Goal: Information Seeking & Learning: Learn about a topic

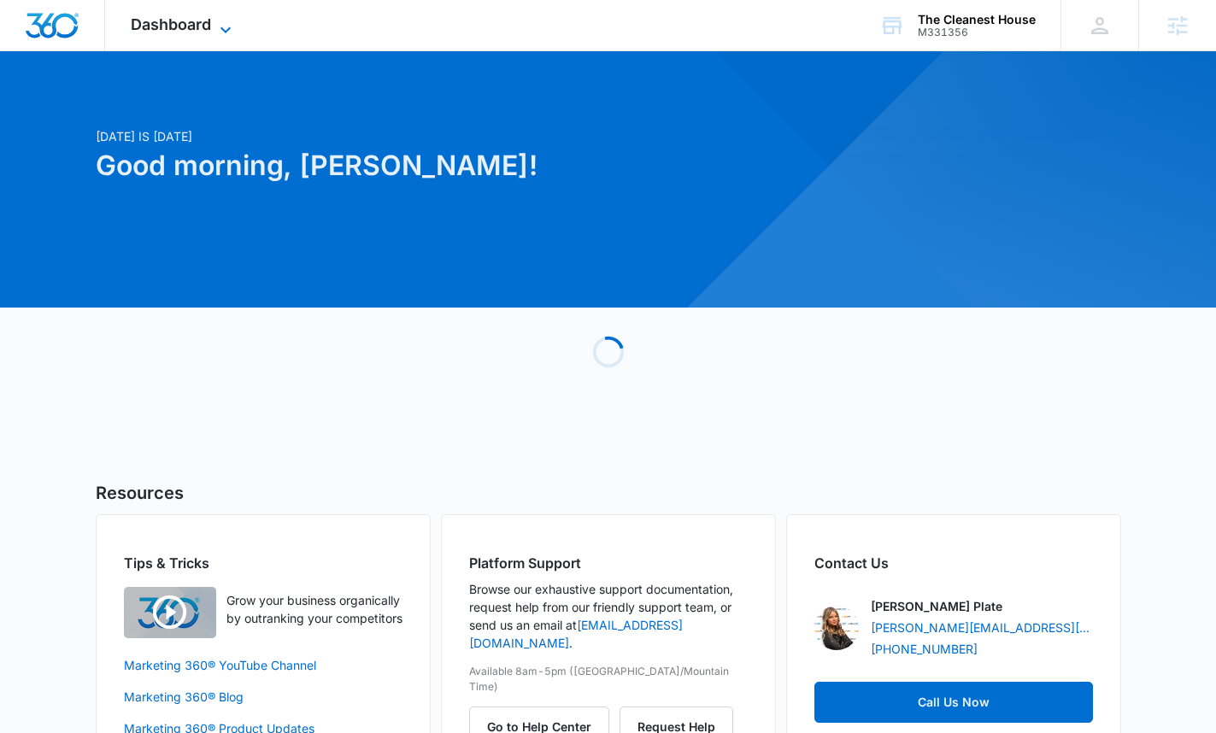
click at [173, 28] on span "Dashboard" at bounding box center [171, 24] width 80 height 18
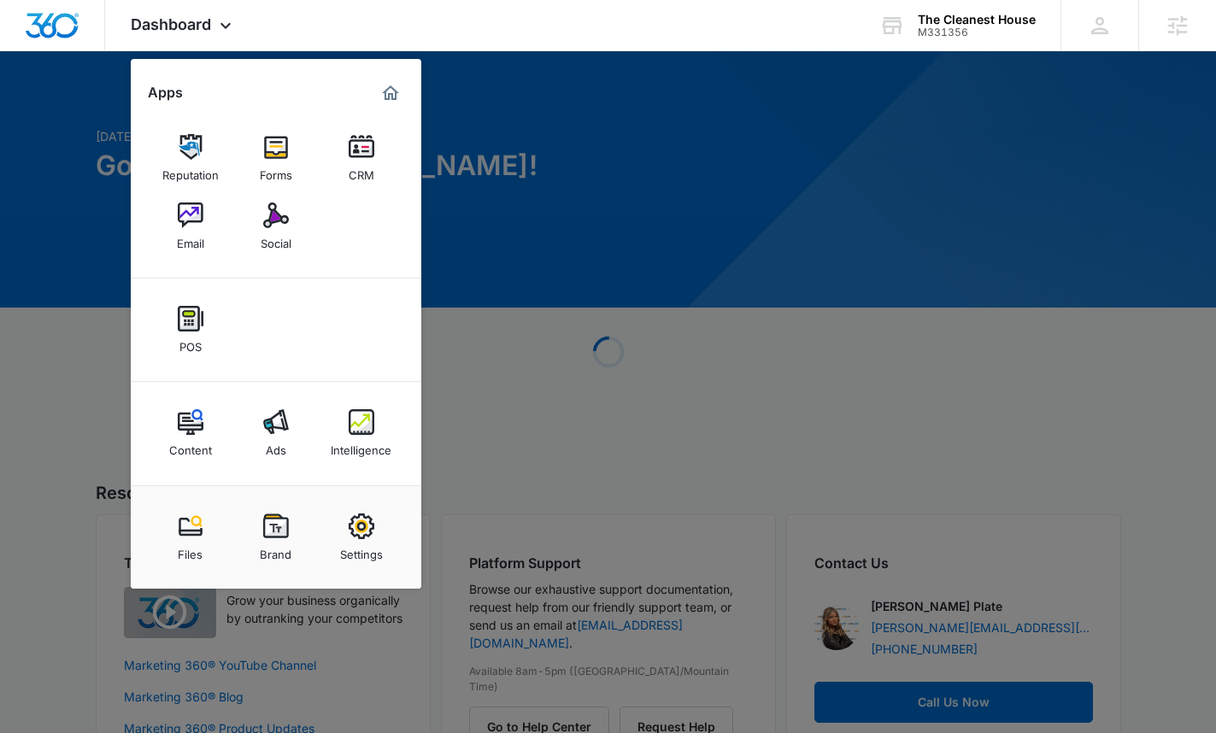
click at [358, 439] on div "Intelligence" at bounding box center [361, 446] width 61 height 22
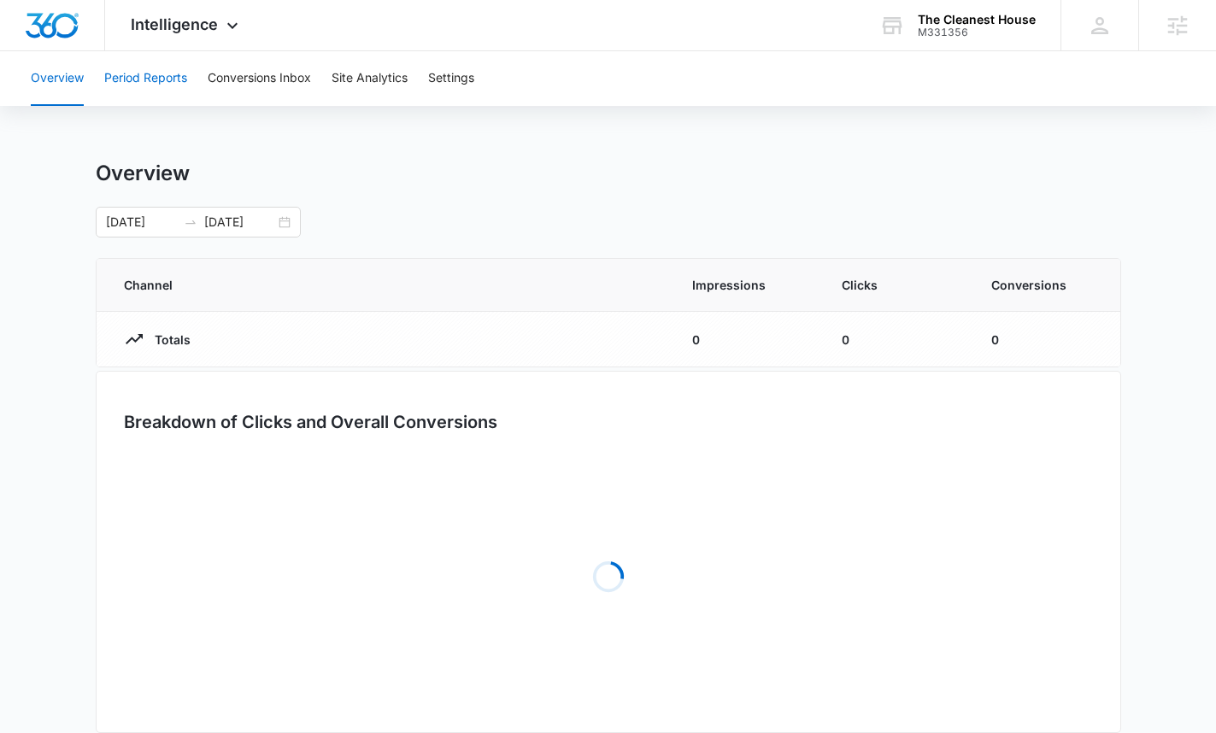
click at [156, 74] on button "Period Reports" at bounding box center [145, 78] width 83 height 55
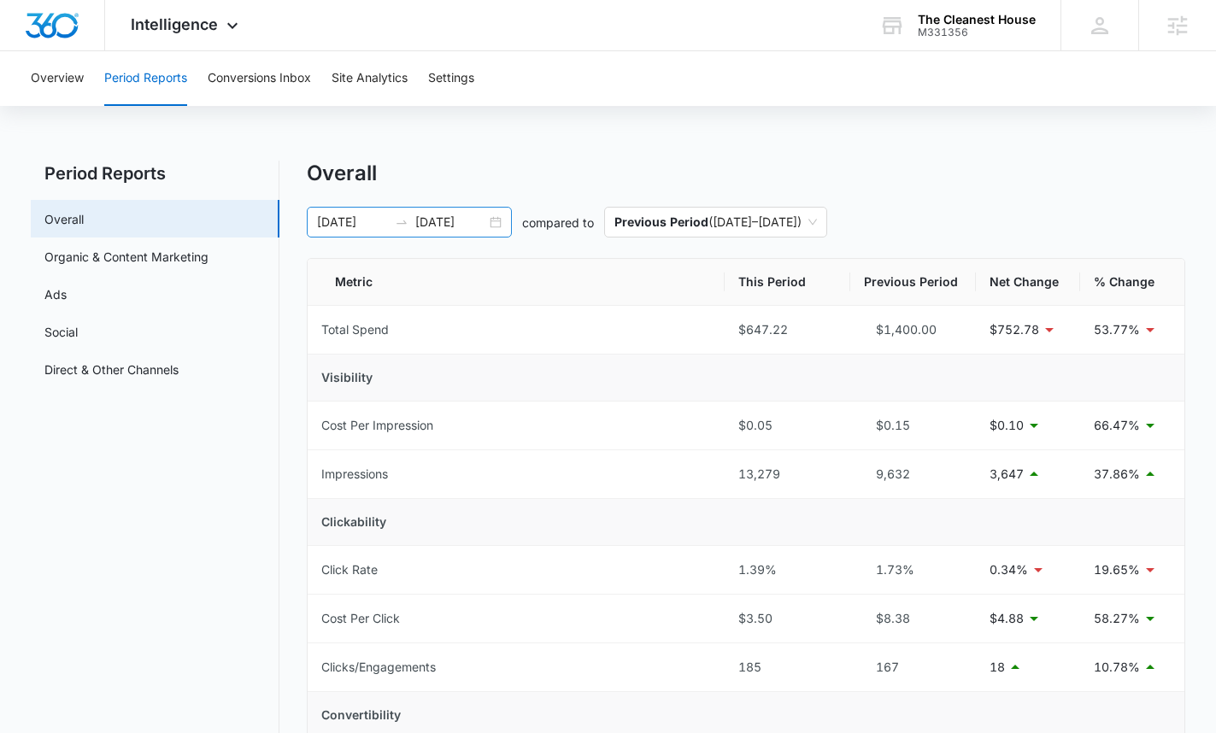
click at [431, 223] on input "[DATE]" at bounding box center [450, 222] width 71 height 19
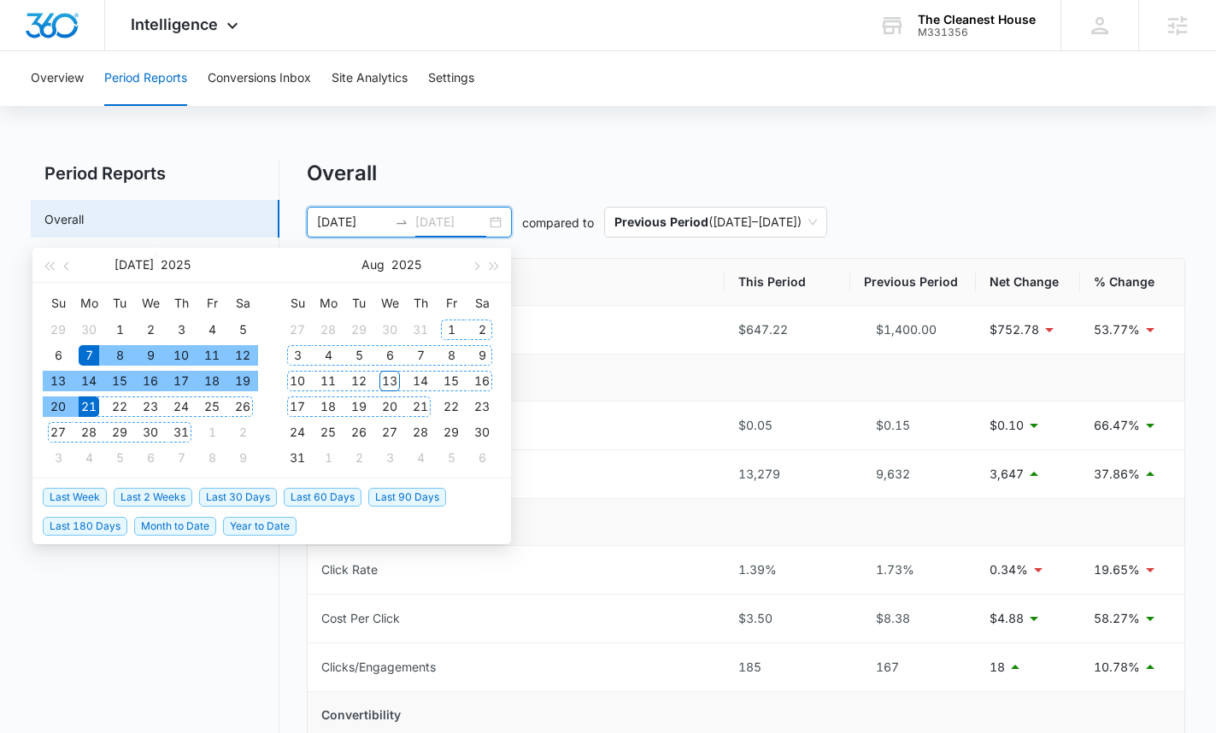
type input "[DATE]"
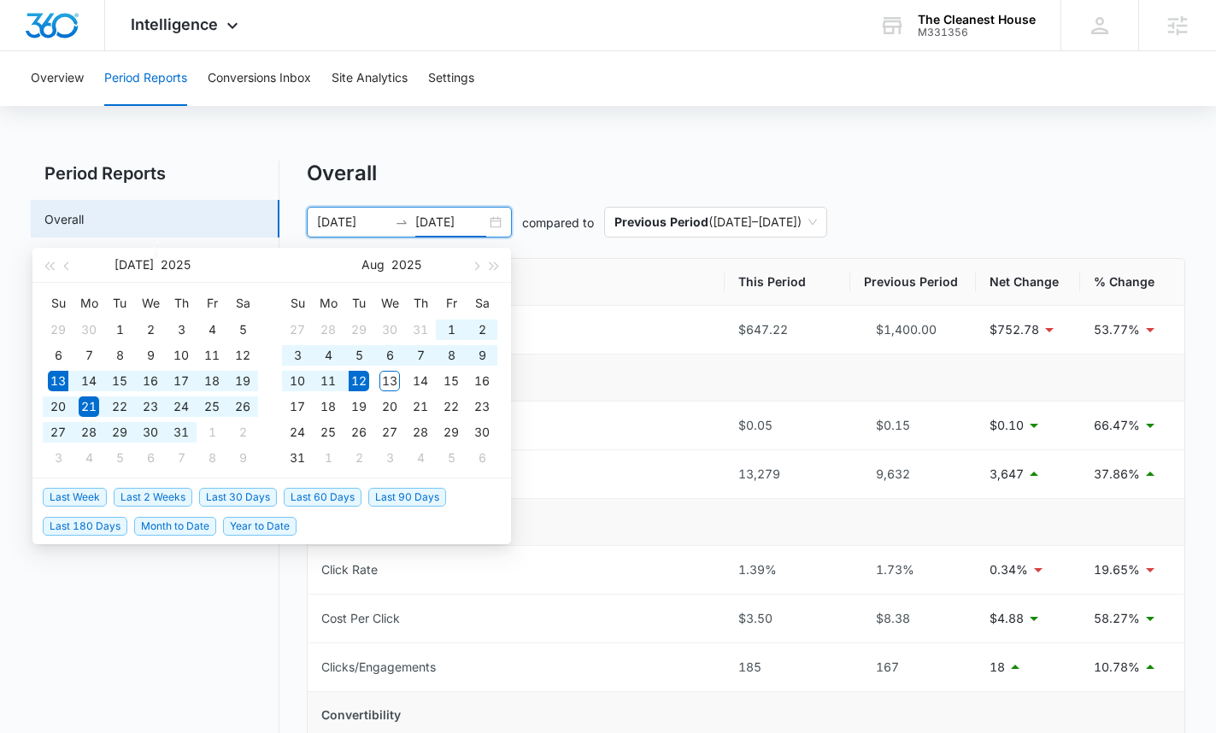
drag, startPoint x: 221, startPoint y: 500, endPoint x: 456, endPoint y: 401, distance: 255.0
click at [222, 499] on span "Last 30 Days" at bounding box center [238, 497] width 78 height 19
type input "[DATE]"
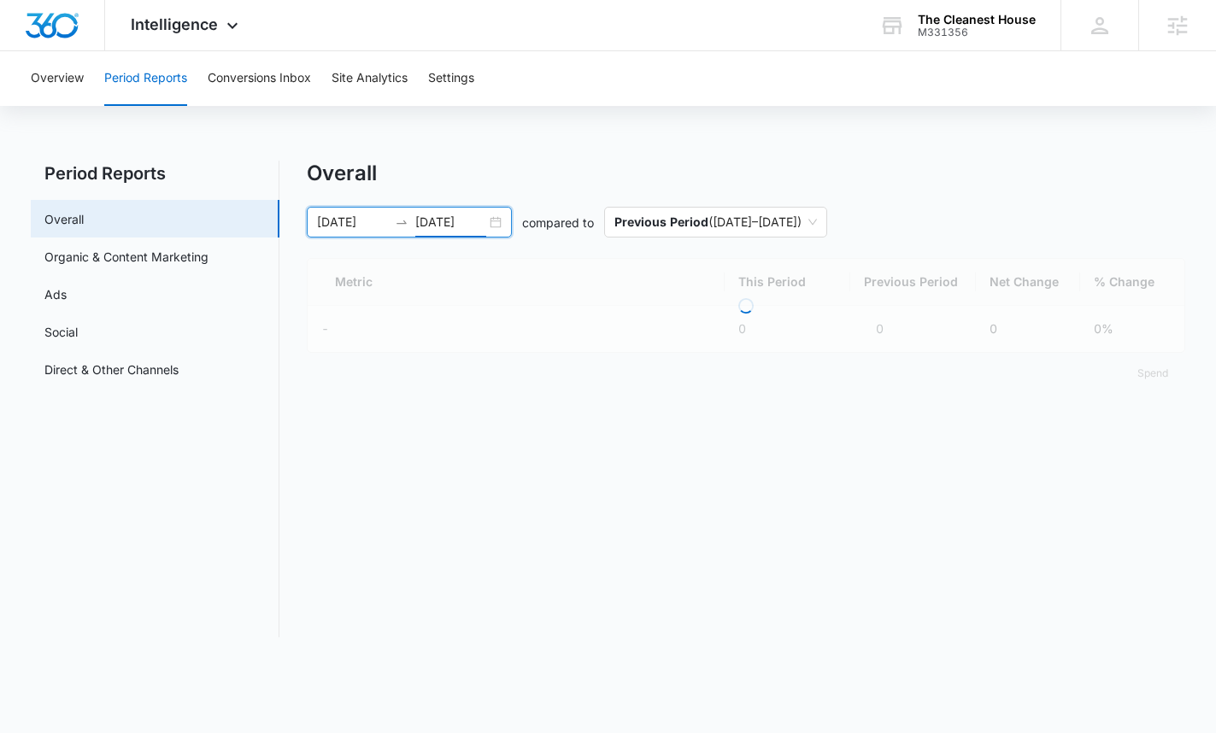
click at [881, 180] on div "Overall" at bounding box center [746, 174] width 879 height 26
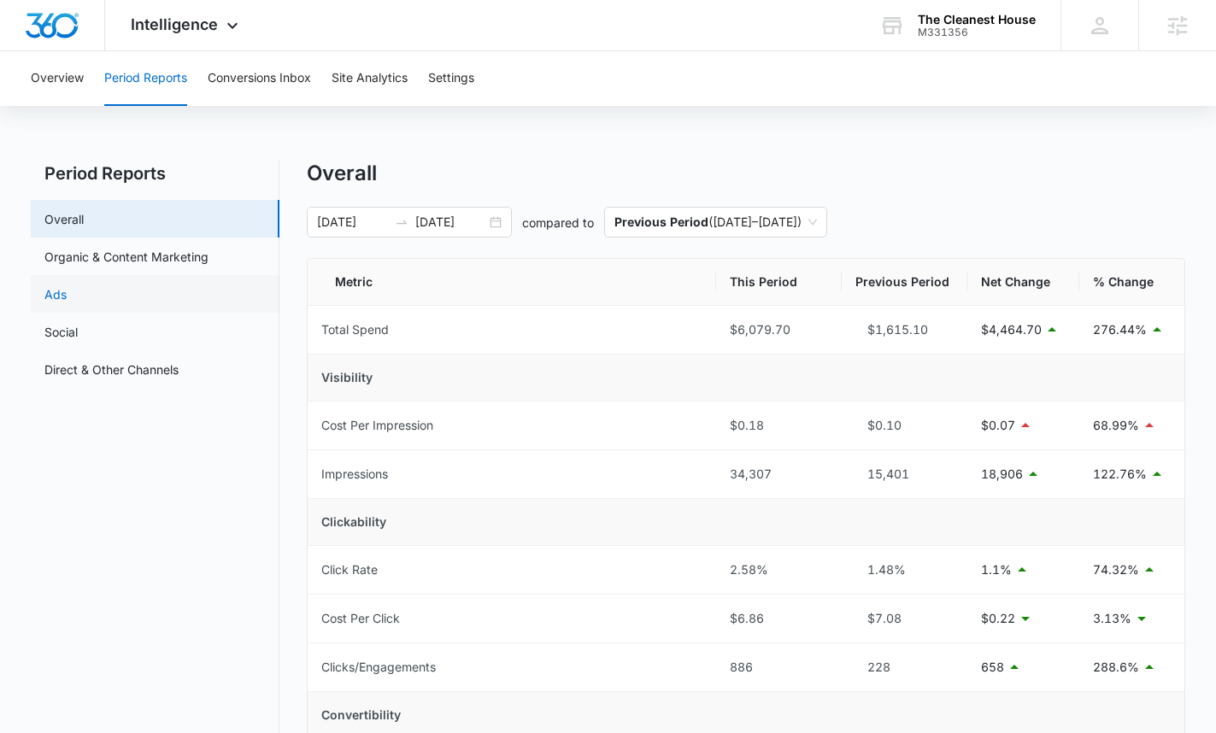
click at [67, 301] on link "Ads" at bounding box center [55, 294] width 22 height 18
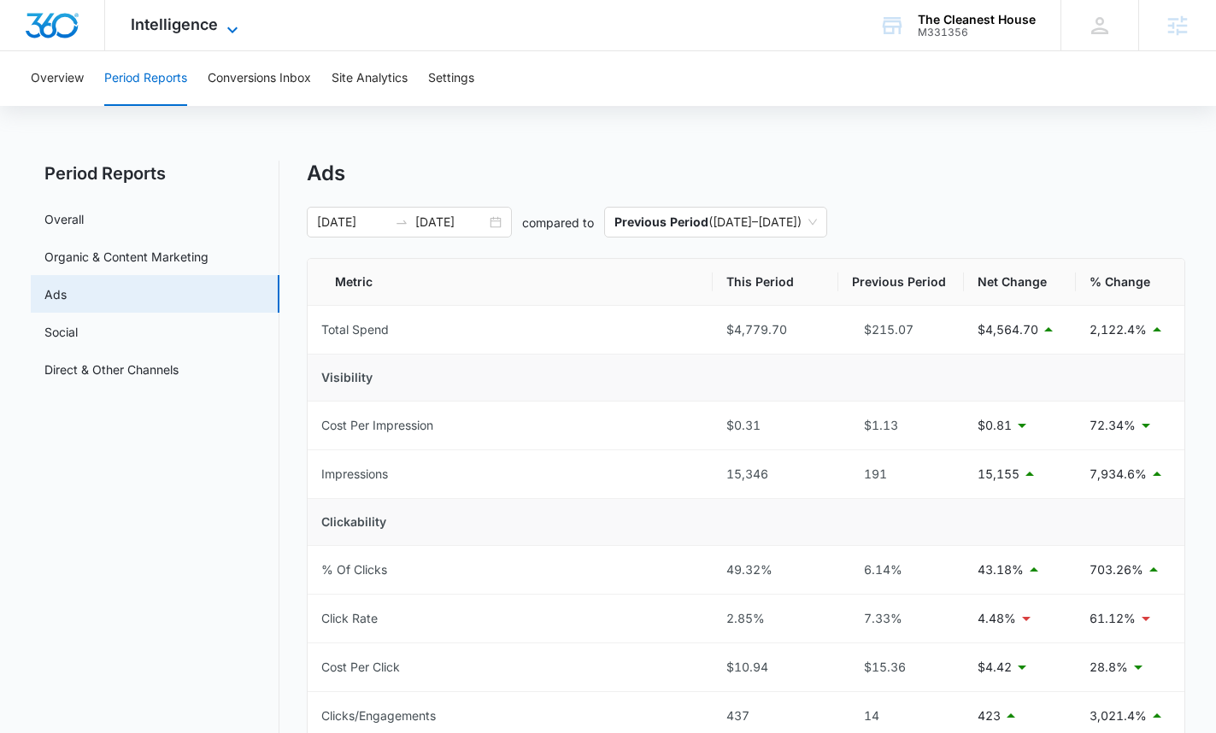
click at [196, 16] on span "Intelligence" at bounding box center [174, 24] width 87 height 18
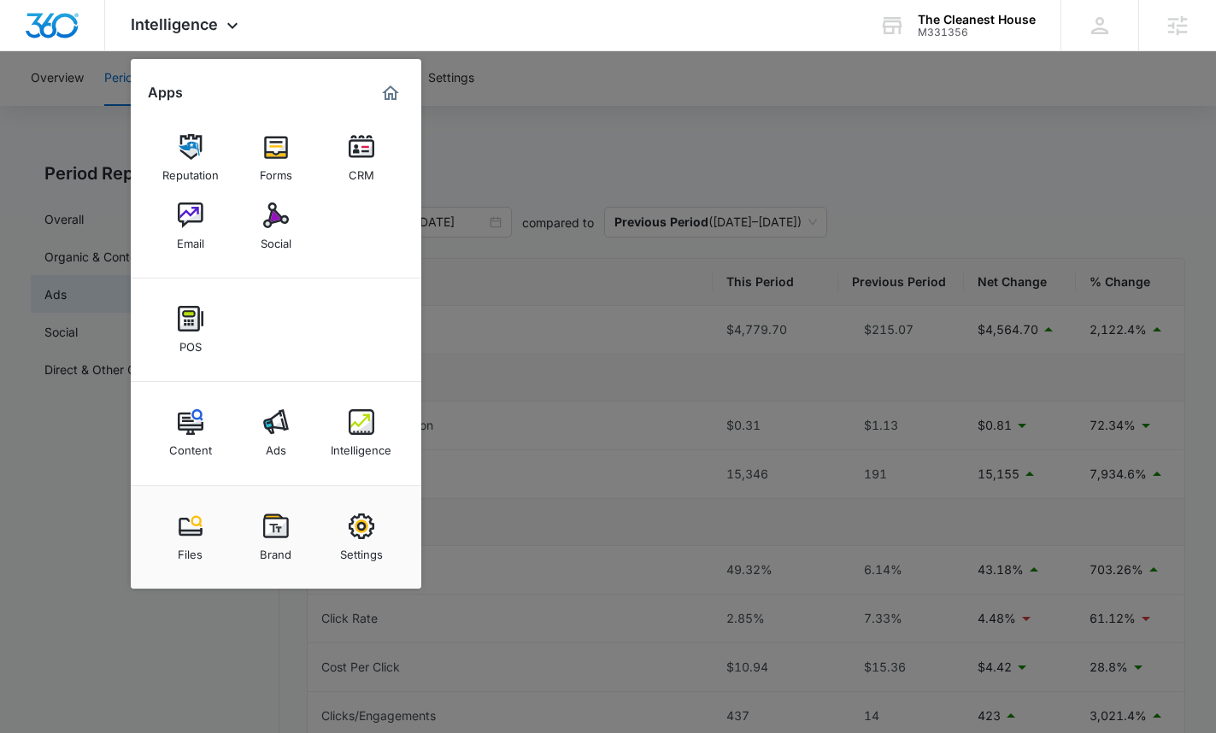
click at [263, 429] on img at bounding box center [276, 422] width 26 height 26
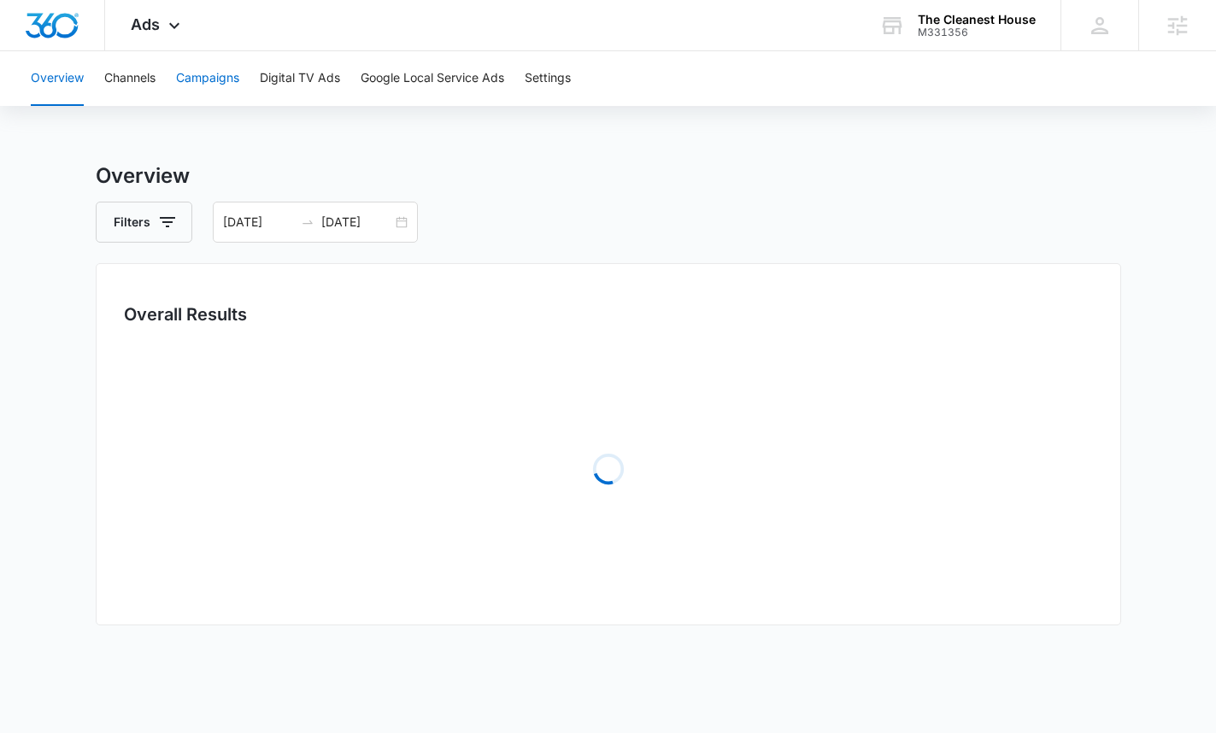
click at [198, 73] on button "Campaigns" at bounding box center [207, 78] width 63 height 55
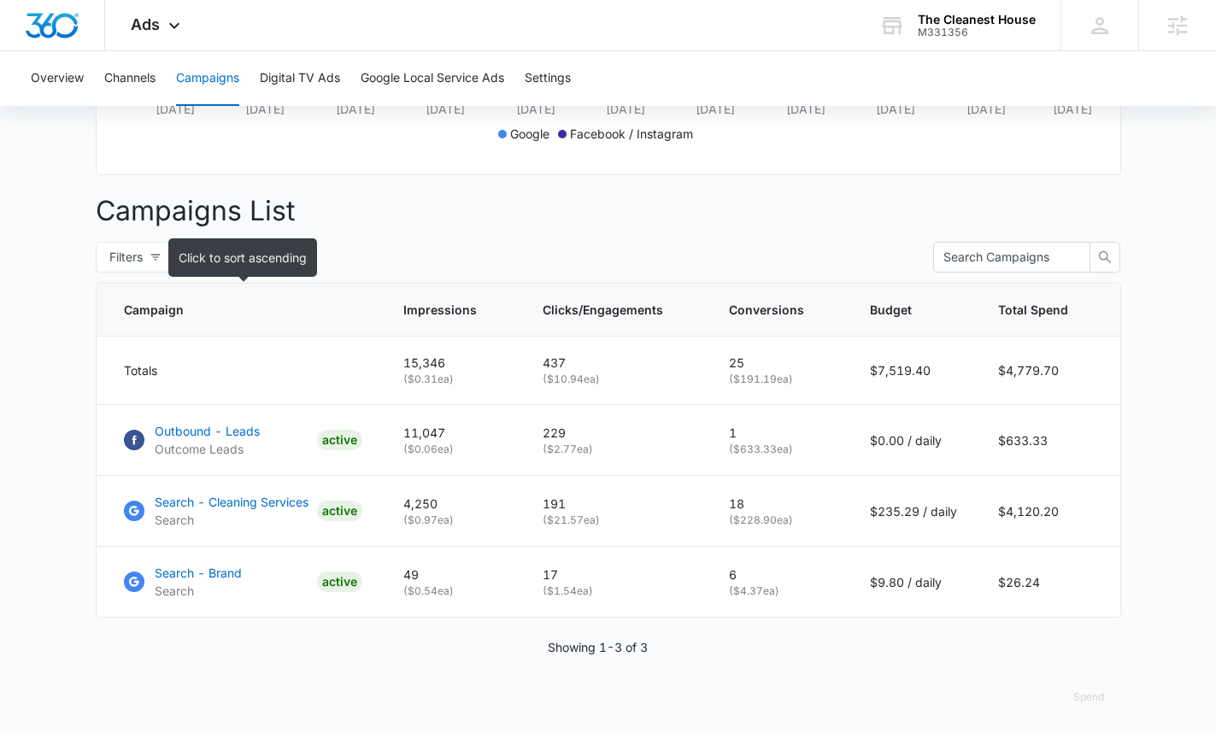
scroll to position [556, 0]
